Goal: Task Accomplishment & Management: Use online tool/utility

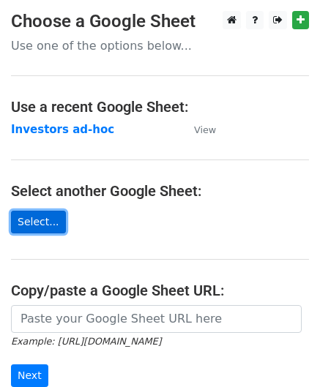
click at [41, 219] on link "Select..." at bounding box center [38, 222] width 55 height 23
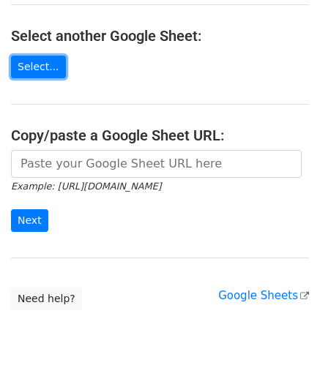
scroll to position [192, 0]
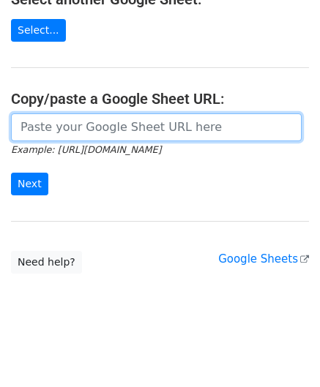
click at [116, 133] on input "url" at bounding box center [156, 127] width 290 height 28
type input "https://docs.google.com/spreadsheets/d/1psyceZOU7kPAKdri_-yP3PwdKLe-7P9sq2LJ-eD…"
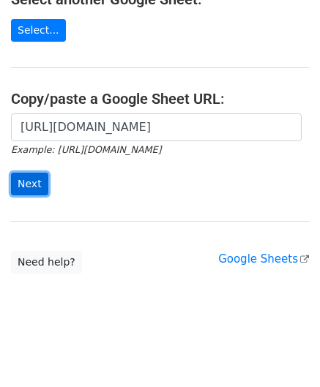
click at [36, 183] on input "Next" at bounding box center [29, 184] width 37 height 23
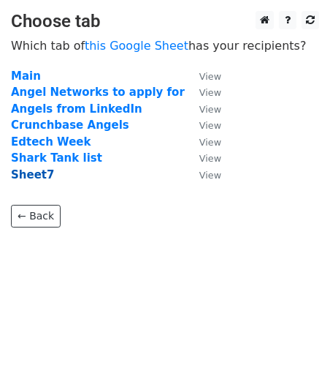
click at [35, 177] on strong "Sheet7" at bounding box center [32, 174] width 43 height 13
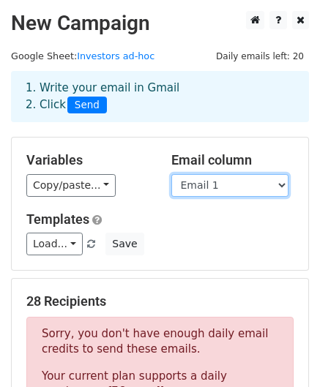
click at [238, 186] on select "Names Email 1 Email 2" at bounding box center [229, 185] width 117 height 23
click at [171, 174] on select "Names Email 1 Email 2" at bounding box center [229, 185] width 117 height 23
click at [215, 186] on select "Names Email 1 Email 2" at bounding box center [229, 185] width 117 height 23
click at [171, 174] on select "Names Email 1 Email 2" at bounding box center [229, 185] width 117 height 23
click at [223, 192] on select "Names Email 1 Email 2" at bounding box center [229, 185] width 117 height 23
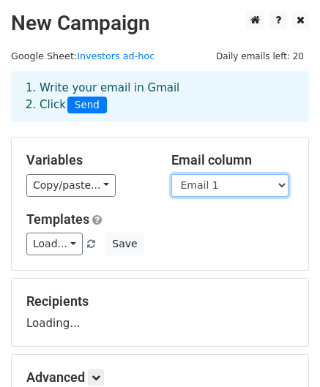
select select "Email 2"
click at [171, 174] on select "Names Email 1 Email 2" at bounding box center [229, 185] width 117 height 23
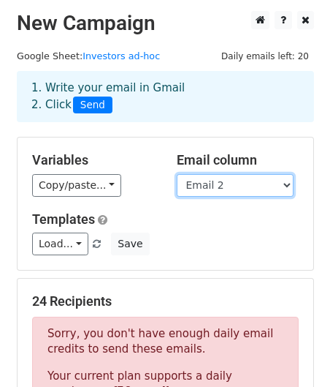
scroll to position [551, 0]
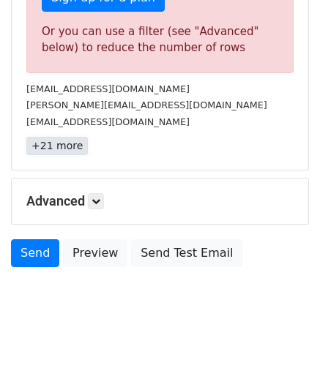
click at [57, 143] on link "+21 more" at bounding box center [56, 146] width 61 height 18
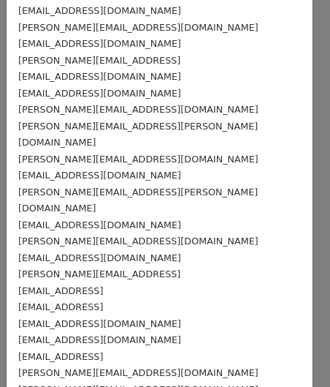
scroll to position [139, 0]
